Goal: Task Accomplishment & Management: Manage account settings

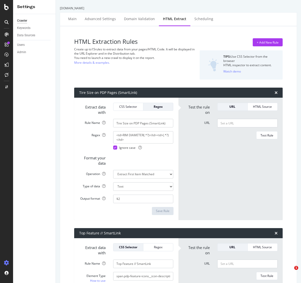
select select "exist"
select select "count"
select select "exist"
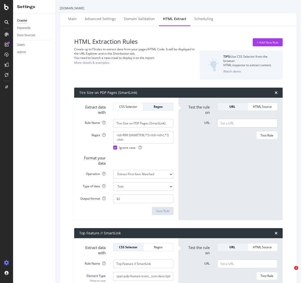
select select "exist"
click at [201, 19] on div "Scheduling" at bounding box center [204, 18] width 19 height 5
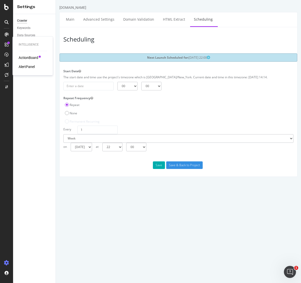
click at [27, 65] on div "AlertPanel" at bounding box center [27, 66] width 16 height 5
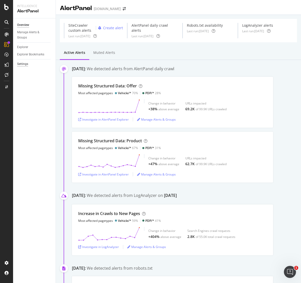
click at [20, 64] on div "Settings" at bounding box center [22, 63] width 11 height 5
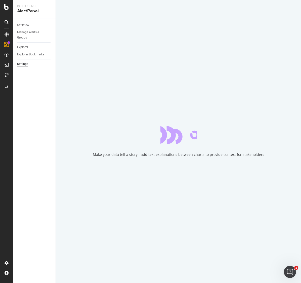
select select "02"
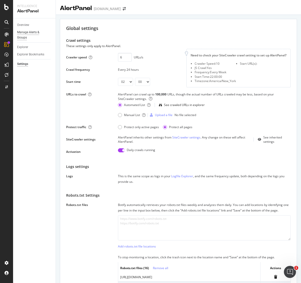
click at [23, 32] on div "Manage Alerts & Groups" at bounding box center [32, 35] width 30 height 11
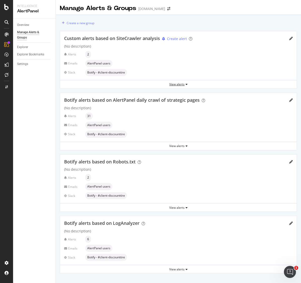
click at [187, 84] on icon "button" at bounding box center [187, 84] width 2 height 3
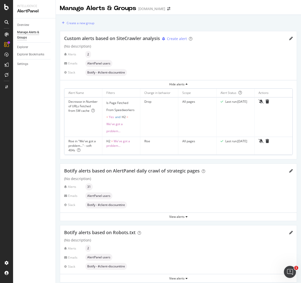
click at [144, 58] on div "Alerts 2" at bounding box center [178, 54] width 229 height 7
click at [89, 23] on div "Create a new group" at bounding box center [81, 23] width 28 height 4
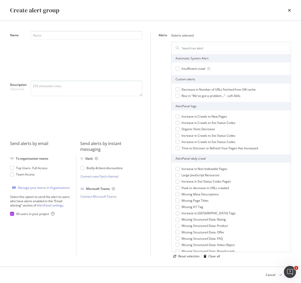
click at [291, 10] on div "Create alert group" at bounding box center [150, 10] width 301 height 21
click at [290, 10] on icon "times" at bounding box center [289, 10] width 3 height 4
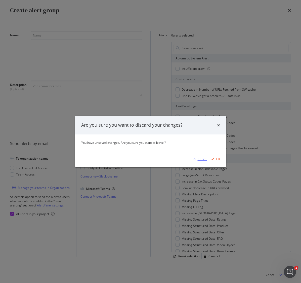
click at [205, 158] on div "Cancel" at bounding box center [203, 159] width 10 height 4
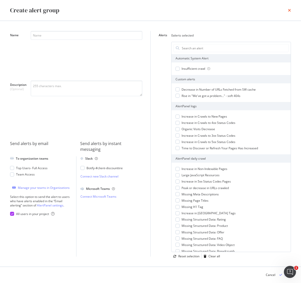
click at [290, 12] on icon "times" at bounding box center [289, 10] width 3 height 4
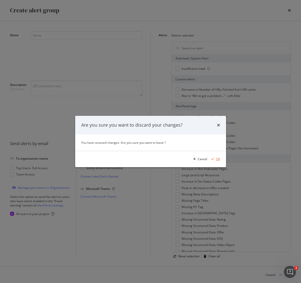
click at [216, 158] on div "OK" at bounding box center [218, 159] width 4 height 4
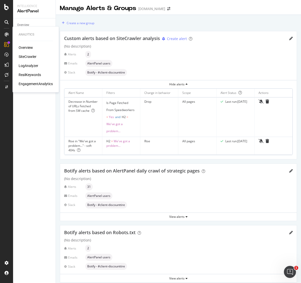
click at [25, 74] on div "RealKeywords" at bounding box center [30, 74] width 22 height 5
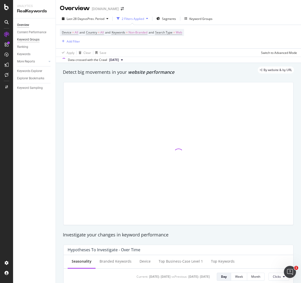
click at [33, 40] on div "Keyword Groups" at bounding box center [28, 39] width 22 height 5
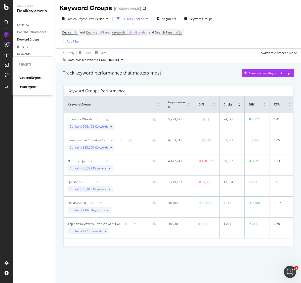
click at [26, 77] on div "CustomReports" at bounding box center [31, 77] width 25 height 5
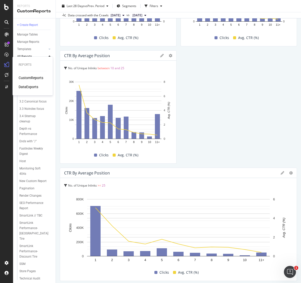
click at [34, 87] on div "DataExports" at bounding box center [29, 86] width 20 height 5
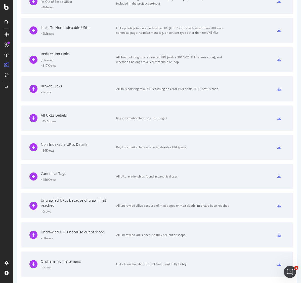
scroll to position [235, 0]
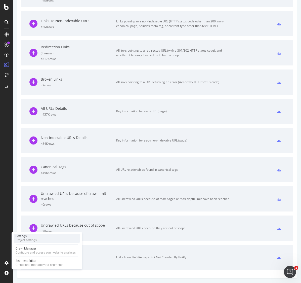
click at [30, 240] on div "Project settings" at bounding box center [26, 240] width 21 height 4
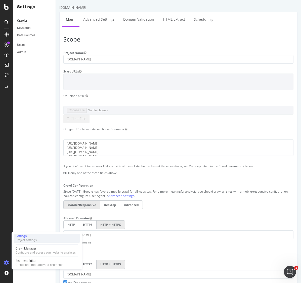
click at [27, 239] on div "Project settings" at bounding box center [26, 240] width 21 height 4
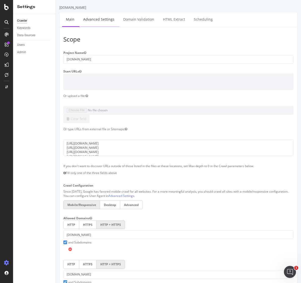
click at [92, 20] on link "Advanced Settings" at bounding box center [99, 19] width 39 height 14
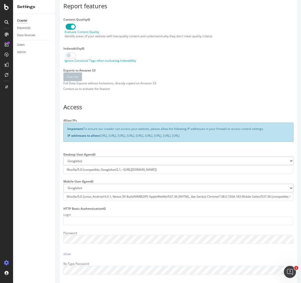
scroll to position [34, 0]
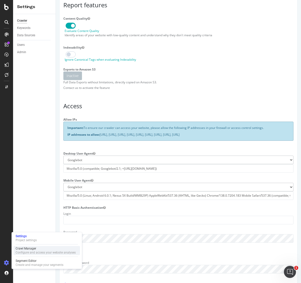
click at [28, 251] on div "Configure and access your website analyses" at bounding box center [46, 252] width 60 height 4
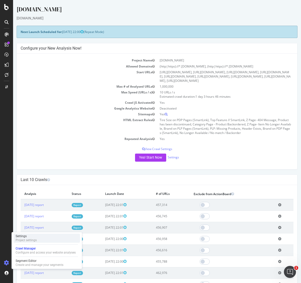
click at [29, 240] on div "Project settings" at bounding box center [26, 240] width 21 height 4
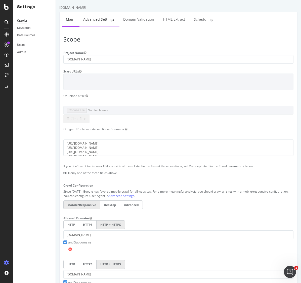
click at [100, 20] on link "Advanced Settings" at bounding box center [99, 19] width 39 height 14
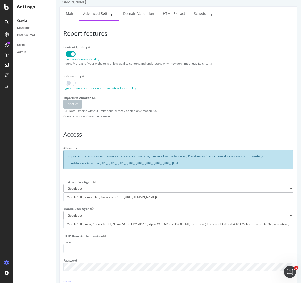
scroll to position [4, 0]
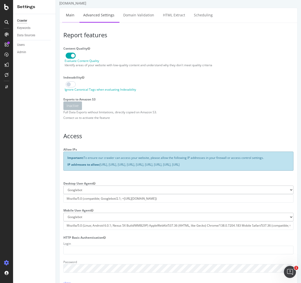
click at [70, 14] on link "Main" at bounding box center [70, 15] width 16 height 14
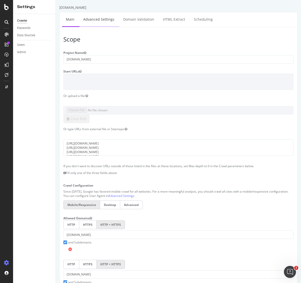
click at [101, 21] on link "Advanced Settings" at bounding box center [99, 19] width 39 height 14
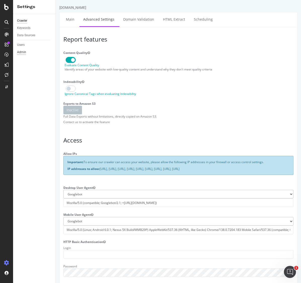
click at [21, 51] on div "Admin" at bounding box center [21, 52] width 9 height 5
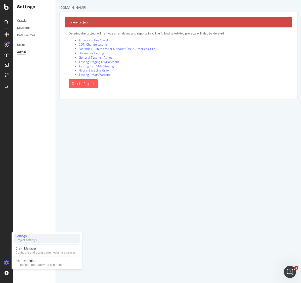
click at [31, 242] on div "Project settings" at bounding box center [26, 240] width 21 height 4
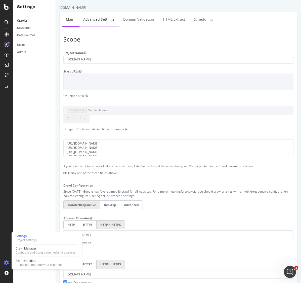
click at [101, 18] on link "Advanced Settings" at bounding box center [99, 19] width 39 height 14
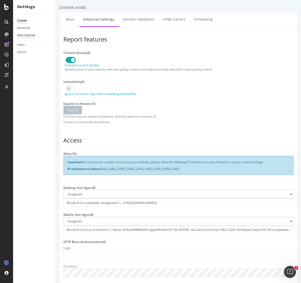
click at [29, 35] on div "Data Sources" at bounding box center [26, 35] width 18 height 5
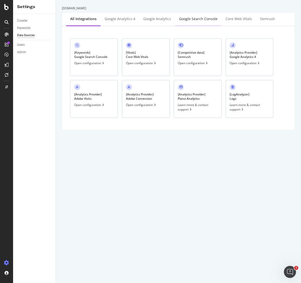
click at [197, 18] on div "Google Search Console" at bounding box center [198, 18] width 39 height 5
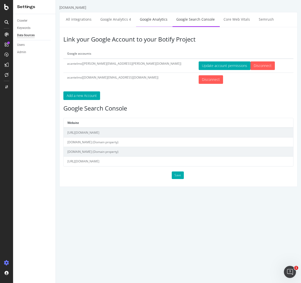
click at [149, 20] on link "Google Analytics" at bounding box center [153, 19] width 35 height 14
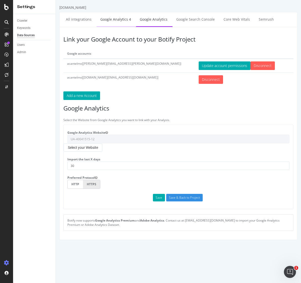
click at [119, 18] on link "Google Analytics 4" at bounding box center [116, 19] width 38 height 14
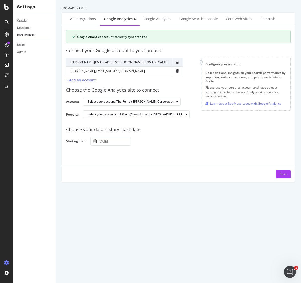
click at [122, 140] on input "[DATE]" at bounding box center [114, 141] width 33 height 8
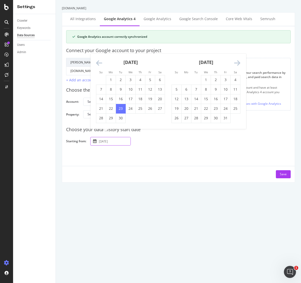
click at [123, 141] on input "[DATE]" at bounding box center [114, 141] width 33 height 8
click at [151, 145] on div "[DATE] Navigate forward to interact with the calendar and select a date. Press …" at bounding box center [188, 141] width 197 height 9
drag, startPoint x: 115, startPoint y: 141, endPoint x: 88, endPoint y: 141, distance: 26.9
click at [87, 139] on div "Choose your data history start date Starting from: [DATE] Navigate forward to i…" at bounding box center [178, 133] width 225 height 23
click at [171, 146] on div "Google Analytics account correctly synchronized Connect your Google account to …" at bounding box center [178, 104] width 225 height 148
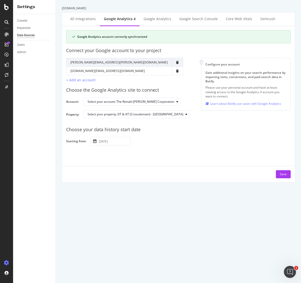
click at [7, 23] on icon at bounding box center [7, 22] width 4 height 4
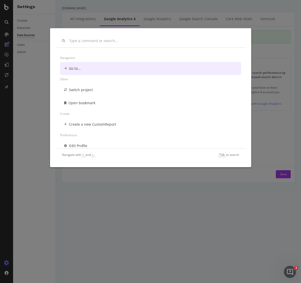
scroll to position [4, 0]
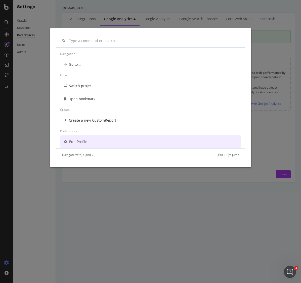
drag, startPoint x: 272, startPoint y: 147, endPoint x: 251, endPoint y: 132, distance: 25.9
click at [267, 143] on div "Navigation Go to... Other Switch project Open bookmark Create Create a new Cust…" at bounding box center [150, 141] width 301 height 283
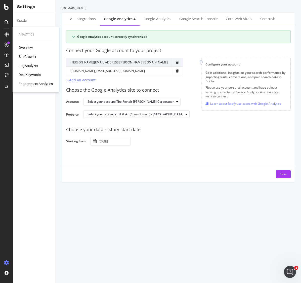
click at [27, 57] on div "SiteCrawler" at bounding box center [28, 56] width 18 height 5
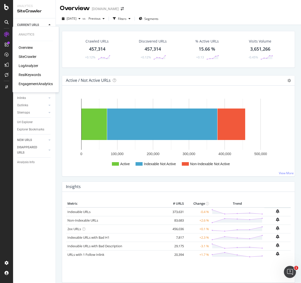
click at [31, 85] on div "EngagementAnalytics" at bounding box center [36, 83] width 34 height 5
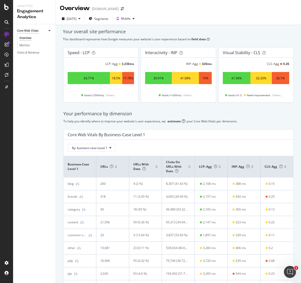
click at [33, 31] on div "Core Web Vitals" at bounding box center [27, 30] width 21 height 5
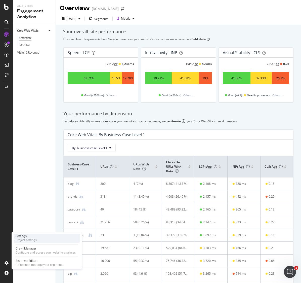
click at [29, 237] on div "Settings" at bounding box center [26, 236] width 21 height 4
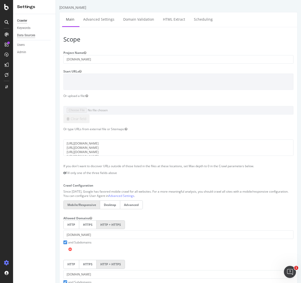
click at [32, 35] on div "Data Sources" at bounding box center [26, 35] width 18 height 5
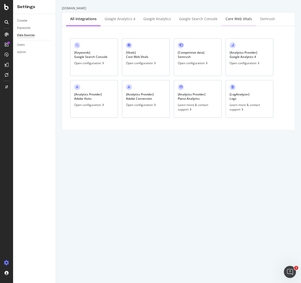
click at [232, 18] on div "Core Web Vitals" at bounding box center [239, 18] width 26 height 5
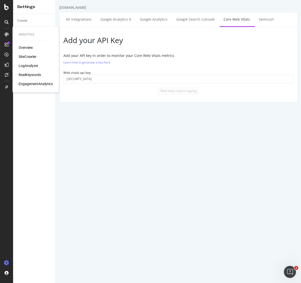
click at [32, 66] on div "LogAnalyzer" at bounding box center [29, 65] width 20 height 5
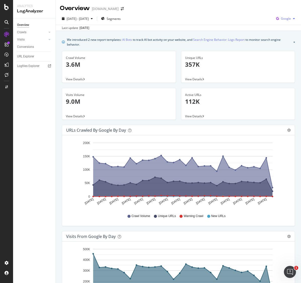
click at [285, 20] on span "Google" at bounding box center [286, 18] width 10 height 4
click at [278, 48] on span "OpenAI" at bounding box center [286, 47] width 19 height 5
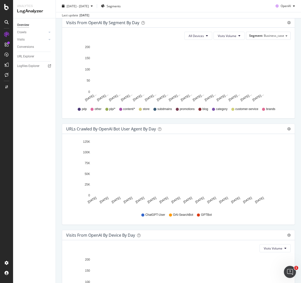
scroll to position [429, 0]
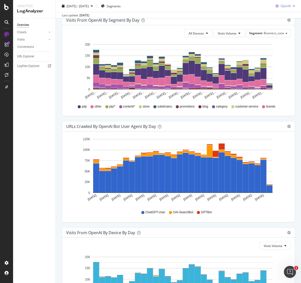
click at [288, 7] on span "OpenAI" at bounding box center [286, 6] width 10 height 4
click at [280, 44] on span "Other AI Bots" at bounding box center [286, 44] width 19 height 5
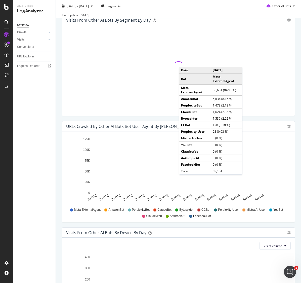
scroll to position [497, 0]
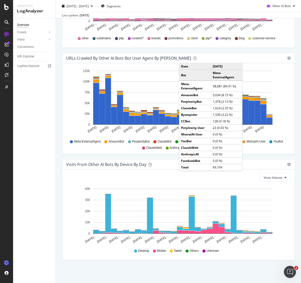
click at [5, 263] on icon at bounding box center [6, 262] width 5 height 5
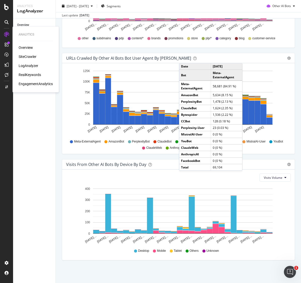
click at [25, 56] on div "SiteCrawler" at bounding box center [28, 56] width 18 height 5
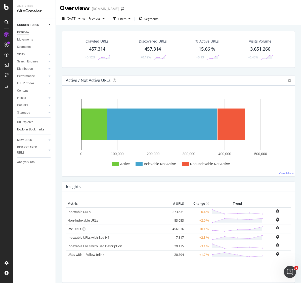
click at [27, 129] on div "Explorer Bookmarks" at bounding box center [30, 129] width 27 height 5
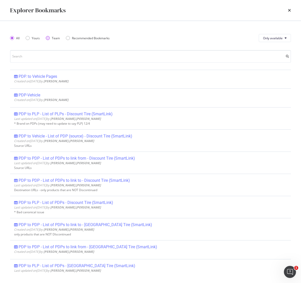
click at [47, 39] on div "Team" at bounding box center [48, 38] width 4 height 4
click at [290, 11] on icon "times" at bounding box center [289, 10] width 3 height 4
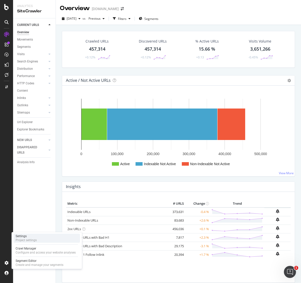
click at [30, 238] on div "Project settings" at bounding box center [26, 240] width 21 height 4
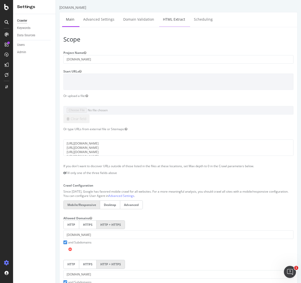
click at [174, 22] on link "HTML Extract" at bounding box center [174, 19] width 30 height 14
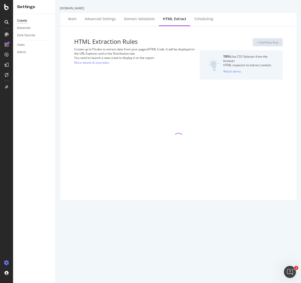
select select "exist"
select select "count"
select select "exist"
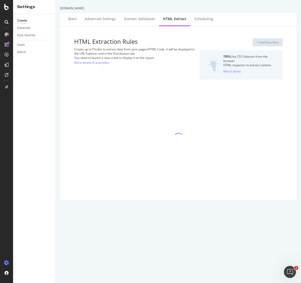
select select "exist"
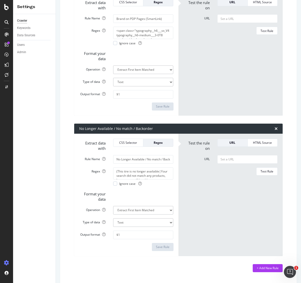
scroll to position [1332, 0]
